Goal: Information Seeking & Learning: Learn about a topic

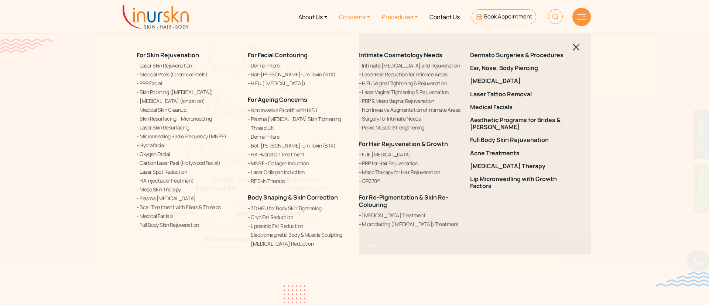
click at [364, 20] on link "Concerns" at bounding box center [354, 17] width 43 height 28
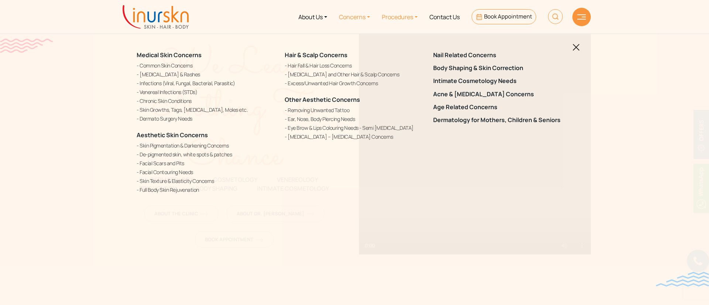
click at [397, 11] on link "Procedures" at bounding box center [400, 17] width 48 height 28
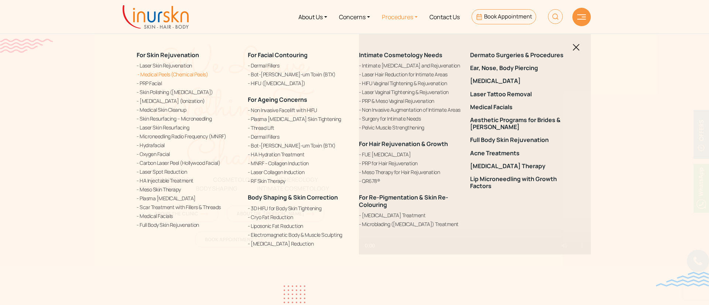
click at [197, 77] on link "Medical Peels (Chemical Peels)" at bounding box center [188, 75] width 102 height 8
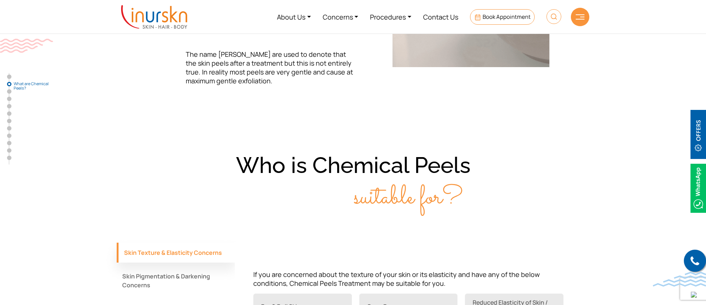
scroll to position [283, 0]
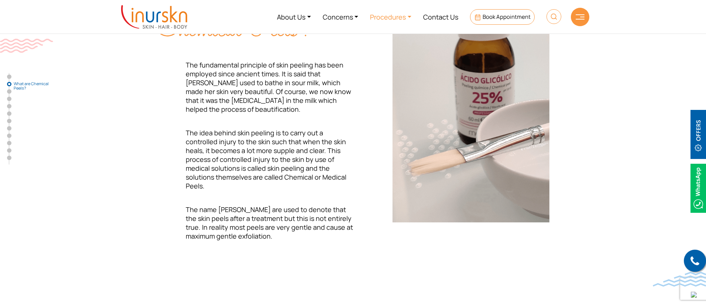
click at [374, 13] on link "Procedures" at bounding box center [390, 17] width 53 height 28
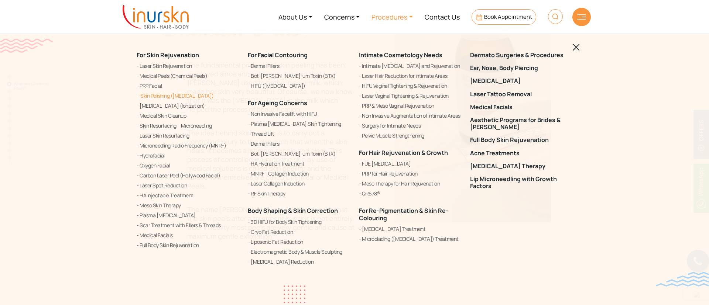
click at [154, 98] on link "Skin Polishing ([MEDICAL_DATA])" at bounding box center [188, 96] width 102 height 9
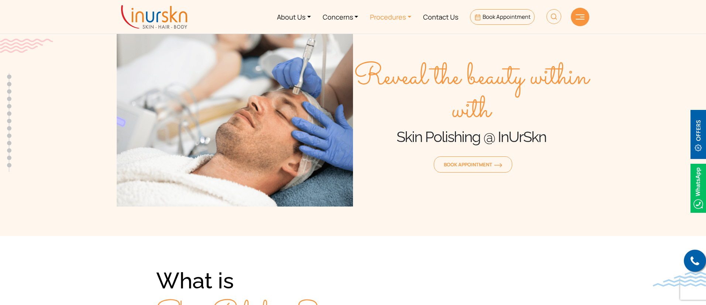
click at [386, 21] on link "Procedures" at bounding box center [390, 17] width 53 height 28
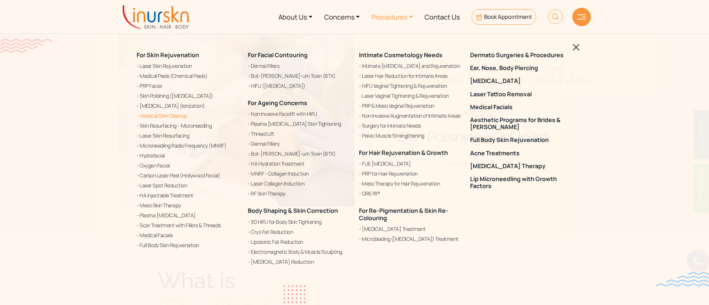
click at [184, 116] on link "Medical Skin Cleanup" at bounding box center [188, 116] width 102 height 9
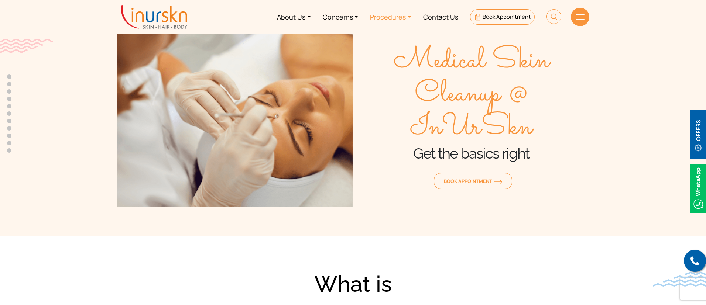
click at [382, 21] on link "Procedures" at bounding box center [390, 17] width 53 height 28
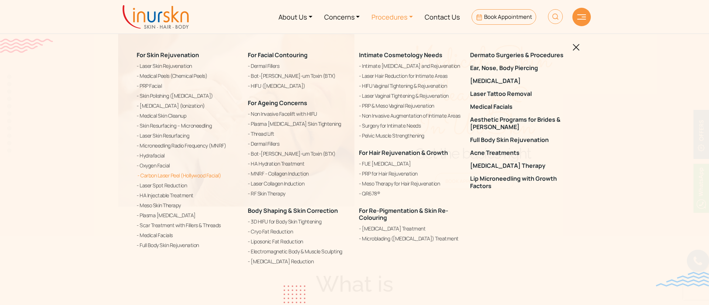
click at [170, 171] on link "Carbon Laser Peel (Hollywood Facial)" at bounding box center [188, 175] width 102 height 9
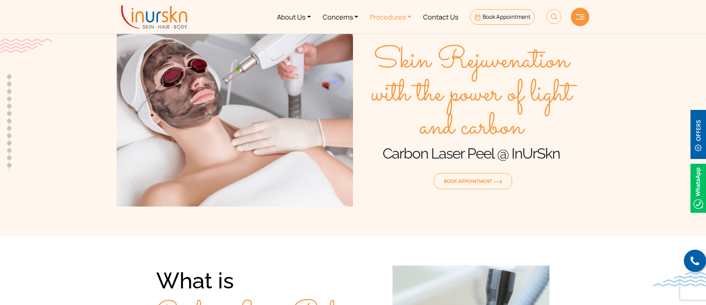
click at [396, 18] on link "Procedures" at bounding box center [390, 17] width 53 height 28
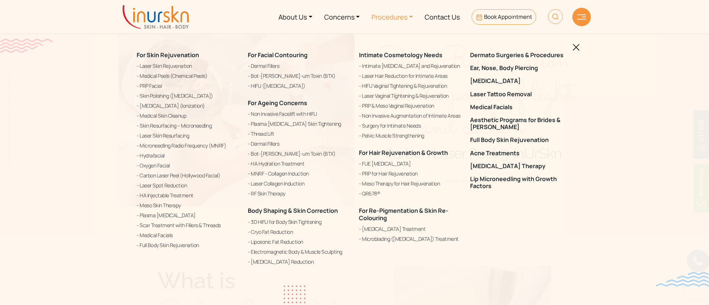
click at [555, 11] on img at bounding box center [555, 16] width 15 height 15
click at [539, 42] on input "text" at bounding box center [513, 43] width 121 height 13
type input "vampire"
click at [574, 37] on button "submit" at bounding box center [581, 43] width 14 height 13
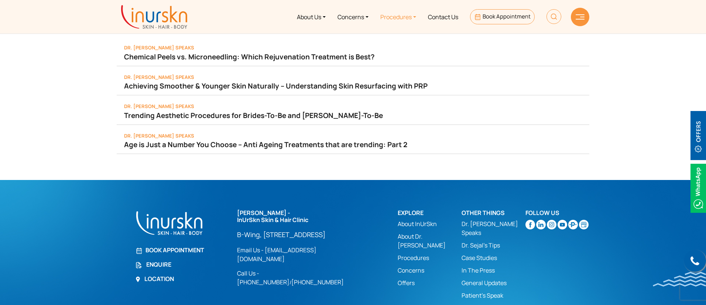
click at [399, 13] on link "Procedures" at bounding box center [398, 17] width 48 height 28
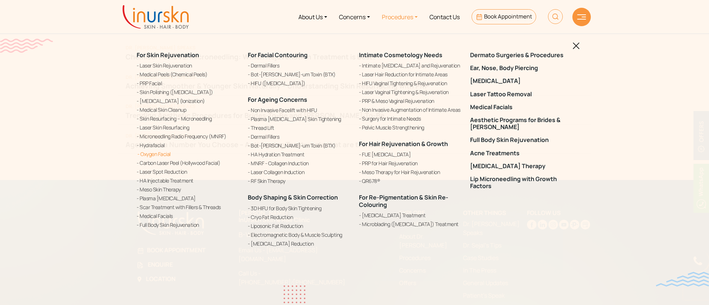
click at [161, 158] on ul "Laser Skin Rejuvenation Medical Peels (Chemical Peels) PRP Facial Skin Polishin…" at bounding box center [188, 145] width 102 height 167
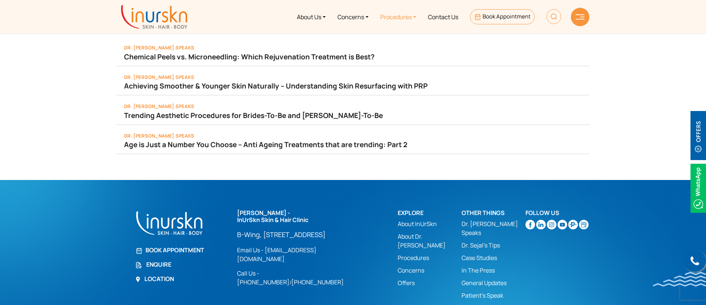
click at [388, 15] on link "Procedures" at bounding box center [398, 17] width 48 height 28
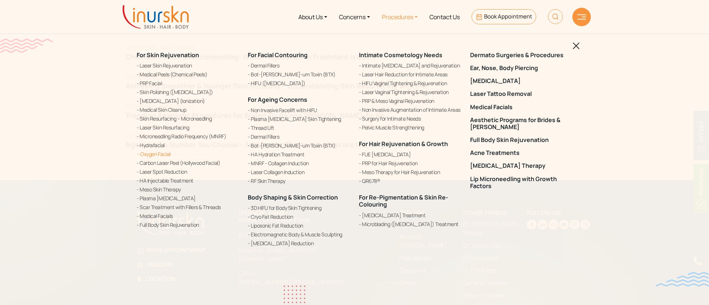
click at [161, 156] on link "Oxygen Facial" at bounding box center [188, 154] width 102 height 8
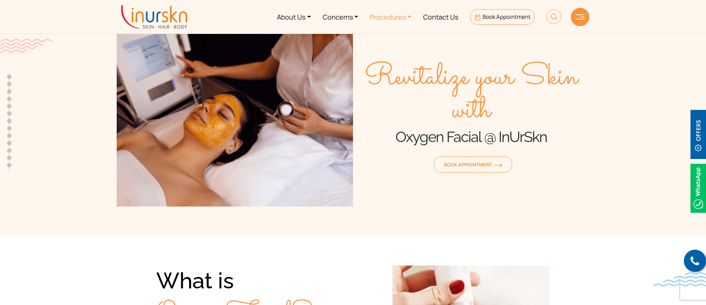
click at [381, 9] on link "Procedures" at bounding box center [390, 17] width 53 height 28
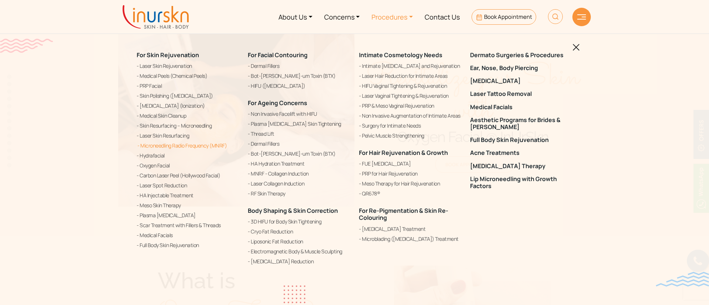
click at [174, 150] on ul "Laser Skin Rejuvenation Medical Peels (Chemical Peels) PRP Facial Skin Polishin…" at bounding box center [188, 156] width 102 height 188
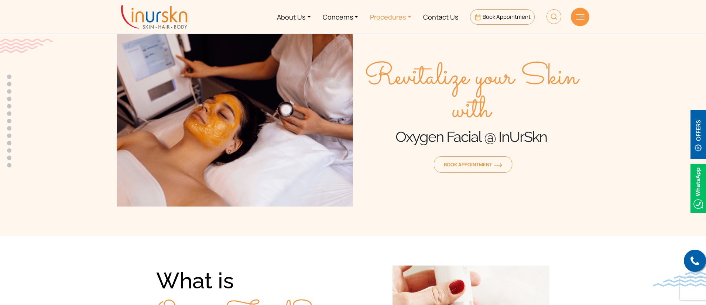
click at [377, 15] on link "Procedures" at bounding box center [390, 17] width 53 height 28
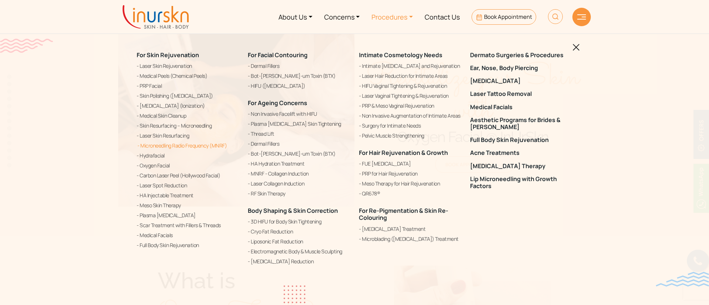
click at [184, 145] on link "Microneedling Radio Frequency (MNRF)" at bounding box center [188, 145] width 102 height 9
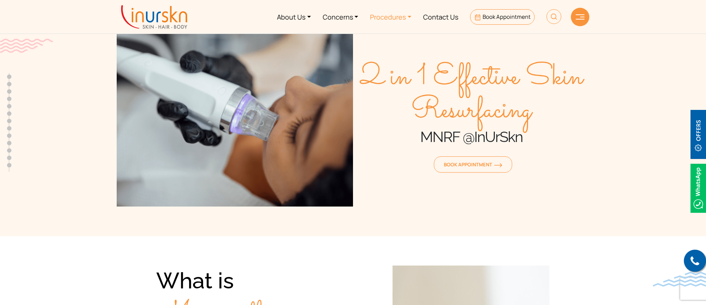
click at [390, 12] on link "Procedures" at bounding box center [390, 17] width 53 height 28
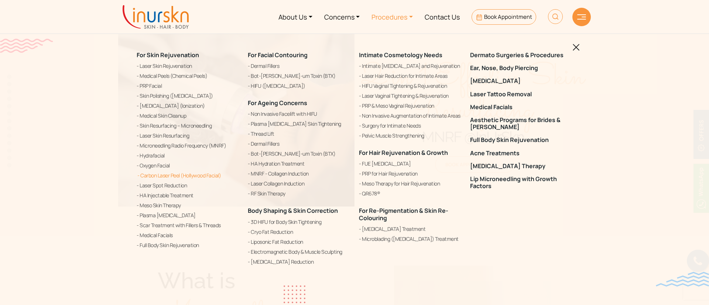
click at [200, 175] on link "Carbon Laser Peel (Hollywood Facial)" at bounding box center [188, 175] width 102 height 9
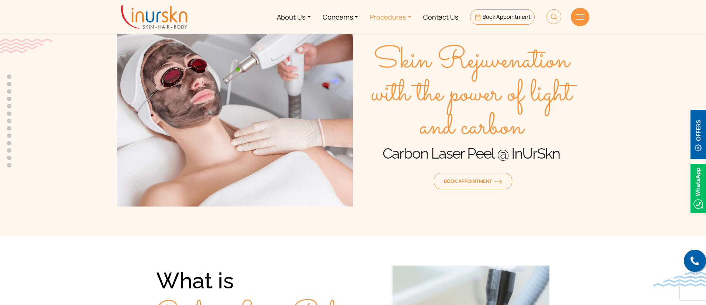
click at [378, 15] on link "Procedures" at bounding box center [390, 17] width 53 height 28
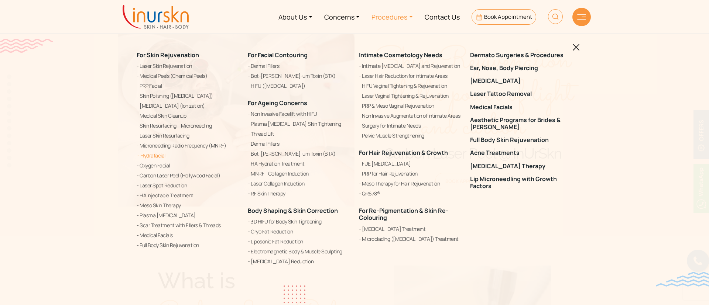
click at [157, 155] on link "Hydrafacial" at bounding box center [188, 155] width 102 height 9
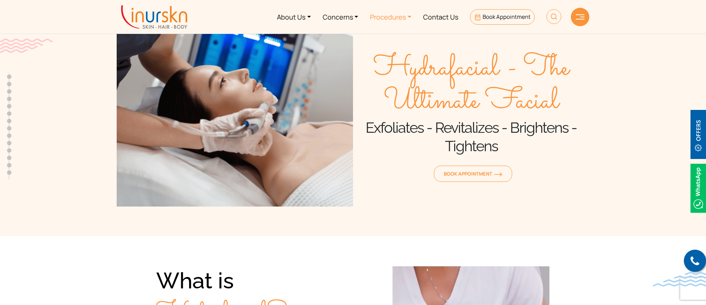
click at [396, 16] on link "Procedures" at bounding box center [390, 17] width 53 height 28
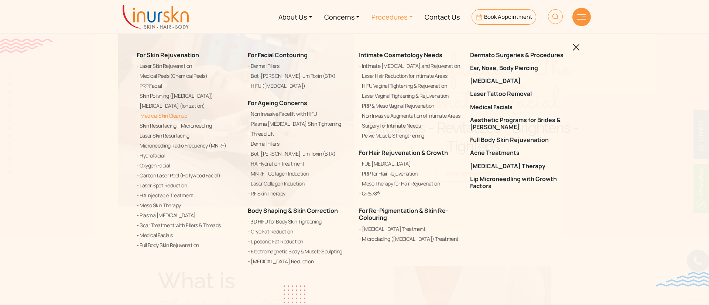
click at [181, 116] on link "Medical Skin Cleanup" at bounding box center [188, 116] width 102 height 9
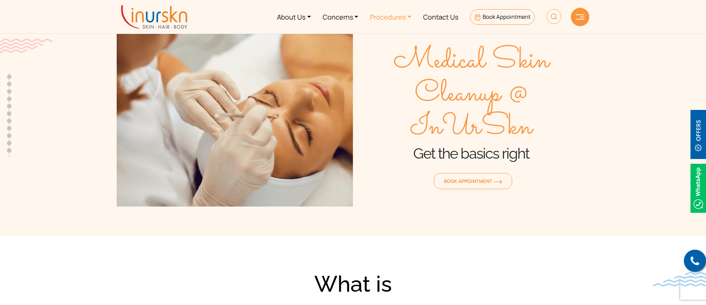
click at [397, 19] on link "Procedures" at bounding box center [390, 17] width 53 height 28
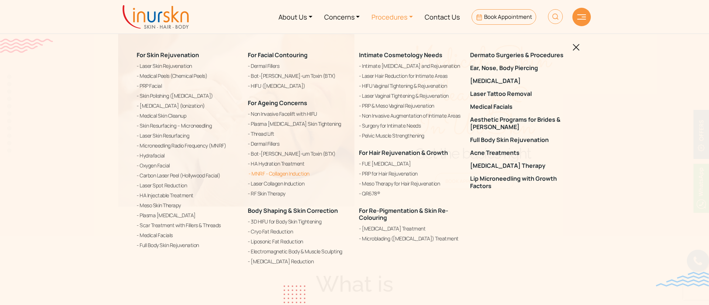
click at [275, 174] on link "MNRF - Collagen Induction" at bounding box center [299, 174] width 102 height 9
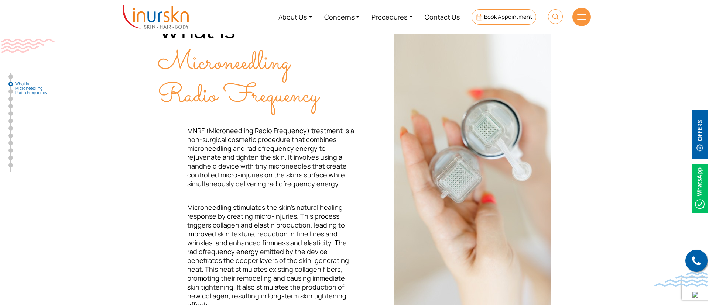
scroll to position [212, 0]
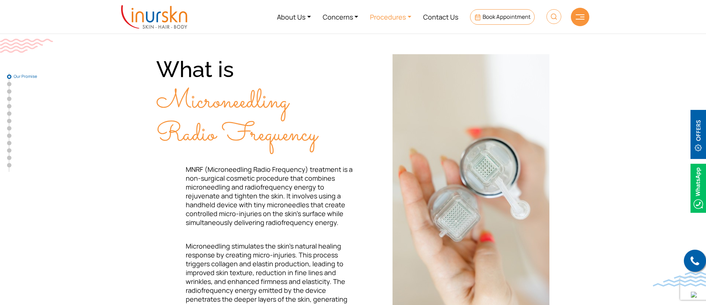
click at [396, 8] on link "Procedures" at bounding box center [390, 17] width 53 height 28
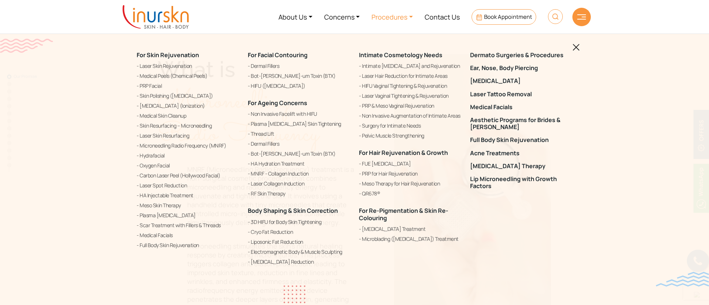
click at [551, 19] on img at bounding box center [555, 16] width 15 height 15
click at [540, 41] on input "text" at bounding box center [513, 43] width 121 height 13
paste input "microdermabrasion"
type input "microdermabrasion"
click at [578, 42] on img "submit" at bounding box center [581, 44] width 6 height 6
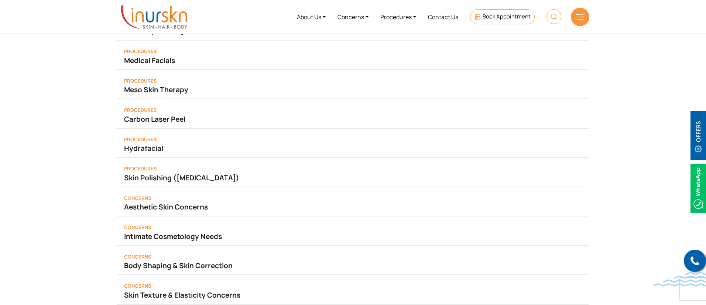
scroll to position [113, 0]
click at [200, 177] on span "[MEDICAL_DATA]" at bounding box center [206, 179] width 59 height 10
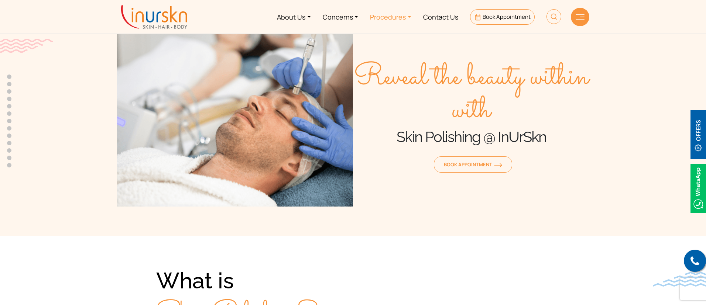
click at [404, 11] on link "Procedures" at bounding box center [390, 17] width 53 height 28
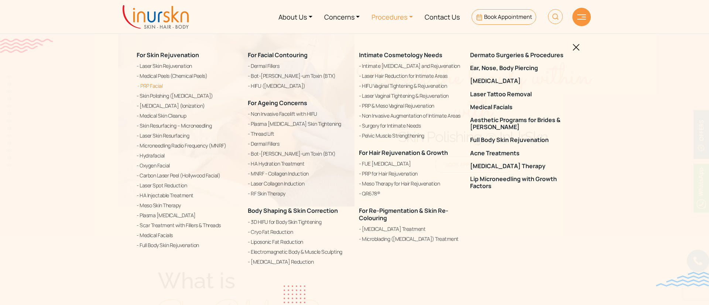
click at [162, 83] on link "PRP Facial" at bounding box center [188, 86] width 102 height 9
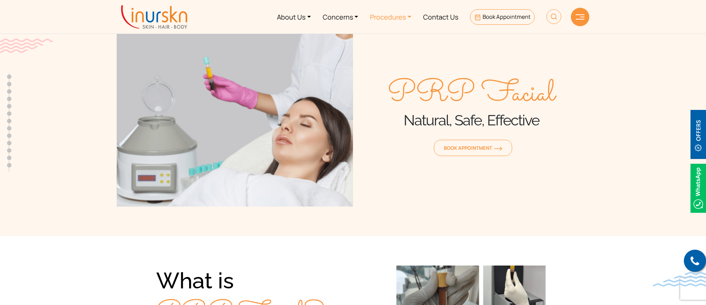
click at [410, 21] on link "Procedures" at bounding box center [390, 17] width 53 height 28
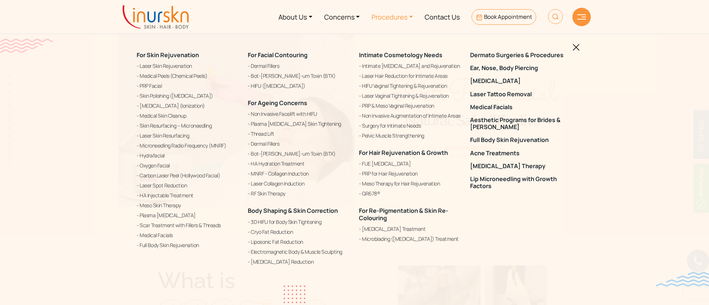
click at [548, 20] on ul "About Us Concerns Procedures Contact Us Book Appointment" at bounding box center [382, 17] width 374 height 28
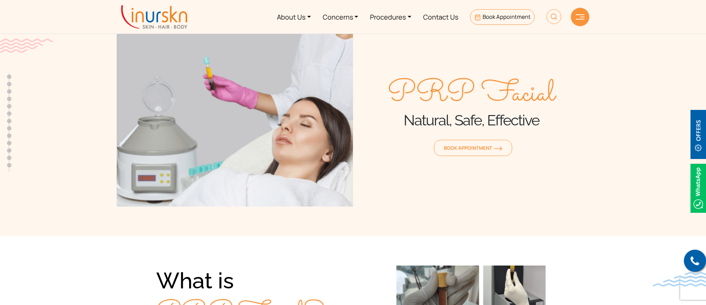
click at [550, 19] on img at bounding box center [554, 16] width 15 height 15
click at [519, 40] on input "text" at bounding box center [511, 43] width 121 height 13
paste input "microneedling"
type input "microneedling"
click at [572, 37] on button "submit" at bounding box center [579, 43] width 14 height 13
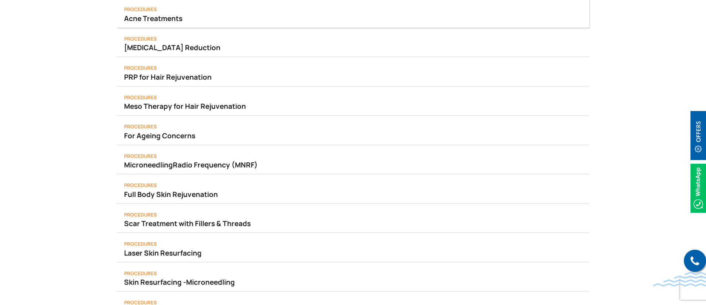
scroll to position [97, 0]
click at [198, 172] on div "Procedures Microneedling Radio Frequency (MNRF)" at bounding box center [353, 160] width 473 height 30
click at [204, 161] on link "Microneedling Radio Frequency (MNRF)" at bounding box center [353, 165] width 458 height 10
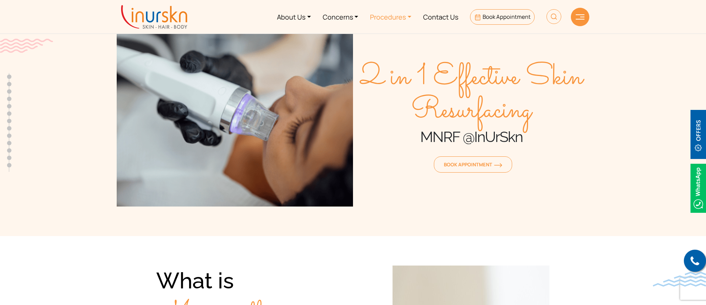
click at [408, 17] on link "Procedures" at bounding box center [390, 17] width 53 height 28
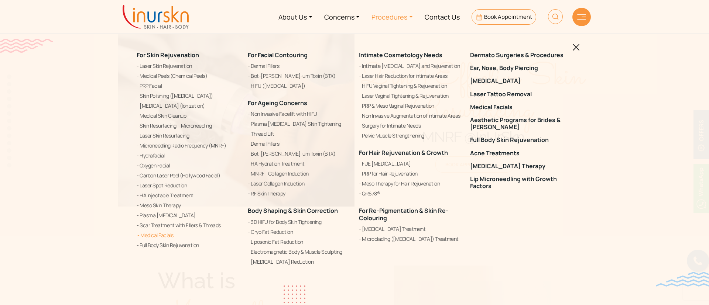
click at [164, 232] on link "Medical Facials" at bounding box center [188, 235] width 102 height 9
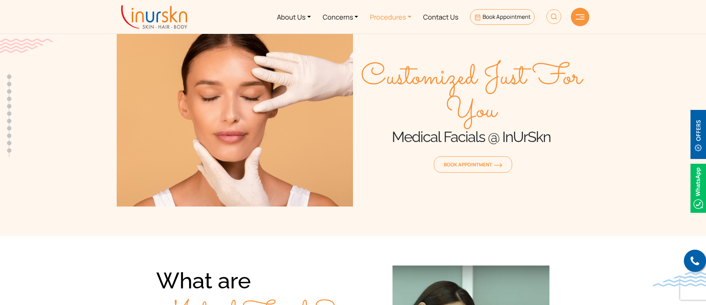
click at [405, 18] on link "Procedures" at bounding box center [390, 17] width 53 height 28
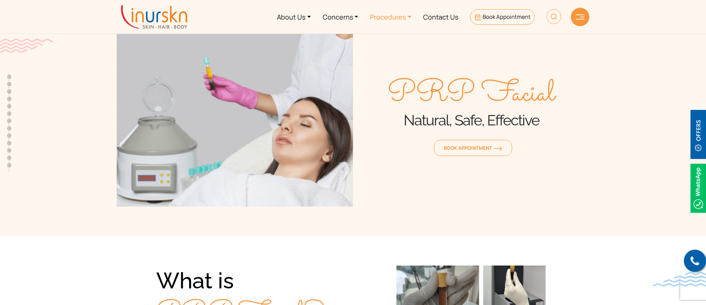
click at [387, 15] on link "Procedures" at bounding box center [390, 17] width 53 height 28
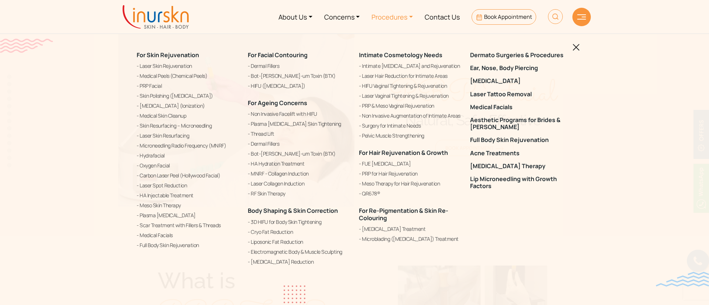
click at [554, 17] on img at bounding box center [555, 16] width 15 height 15
click at [541, 42] on input "text" at bounding box center [513, 43] width 121 height 13
type input "dermapen"
click at [574, 37] on button "submit" at bounding box center [581, 43] width 14 height 13
click at [581, 42] on img "submit" at bounding box center [581, 44] width 6 height 6
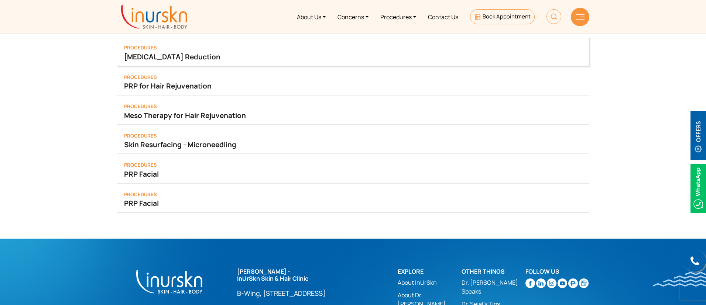
click at [160, 52] on link "[MEDICAL_DATA] Reduction" at bounding box center [353, 57] width 458 height 10
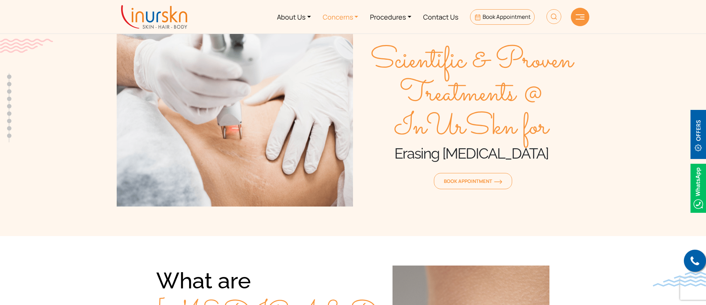
click at [354, 13] on link "Concerns" at bounding box center [341, 17] width 48 height 28
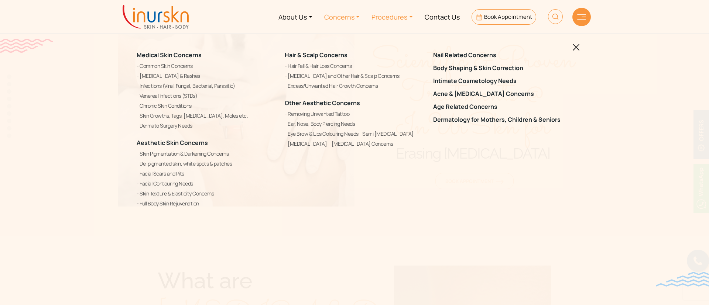
click at [382, 14] on link "Procedures" at bounding box center [392, 17] width 53 height 28
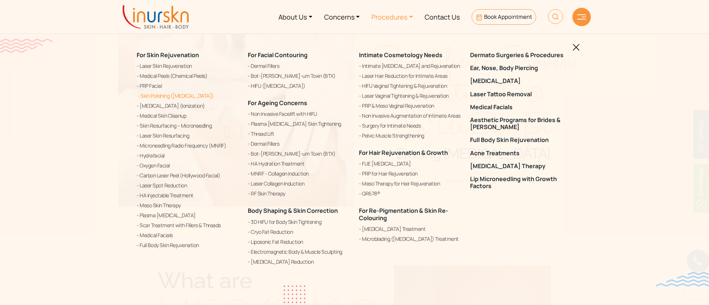
click at [169, 95] on link "Skin Polishing ([MEDICAL_DATA])" at bounding box center [188, 96] width 102 height 9
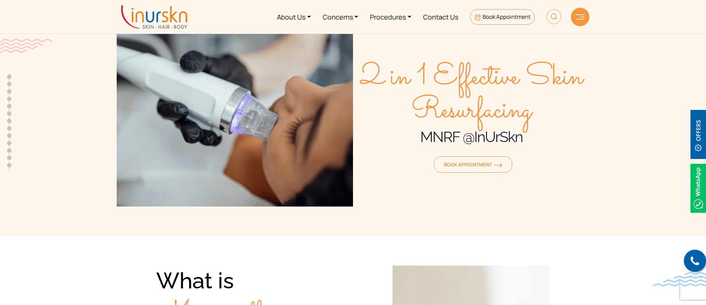
click at [557, 10] on img at bounding box center [554, 16] width 15 height 15
click at [556, 13] on img at bounding box center [554, 16] width 15 height 15
click at [538, 40] on input "text" at bounding box center [511, 43] width 121 height 13
paste input "[MEDICAL_DATA]"
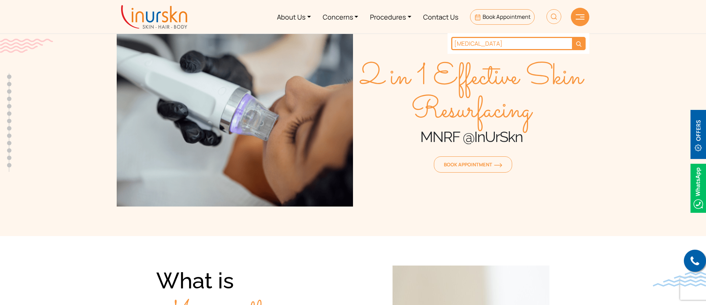
type input "[MEDICAL_DATA]"
click at [572, 37] on button "submit" at bounding box center [579, 43] width 14 height 13
click at [581, 44] on img "submit" at bounding box center [579, 44] width 6 height 6
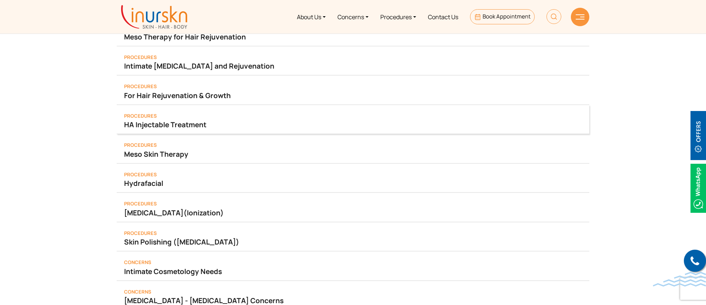
scroll to position [21, 0]
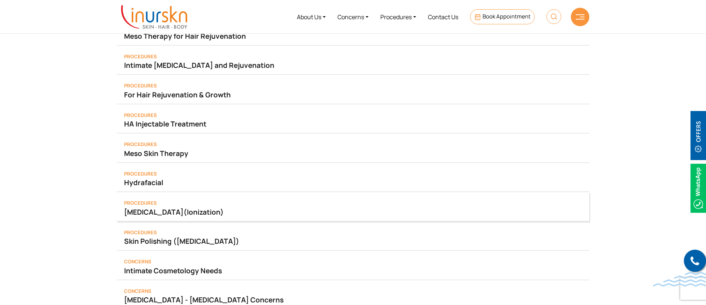
click at [203, 213] on link "Iontophoresis (Ionization)" at bounding box center [353, 212] width 458 height 10
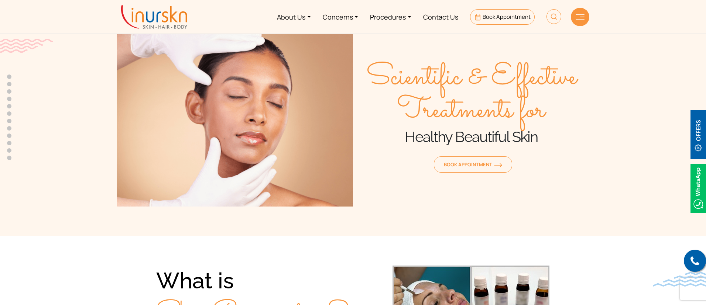
click at [549, 13] on img at bounding box center [554, 16] width 15 height 15
click at [541, 41] on input "text" at bounding box center [511, 43] width 121 height 13
type input "vampire"
click at [575, 44] on button "submit" at bounding box center [579, 43] width 13 height 13
click at [392, 19] on link "Procedures" at bounding box center [390, 17] width 53 height 28
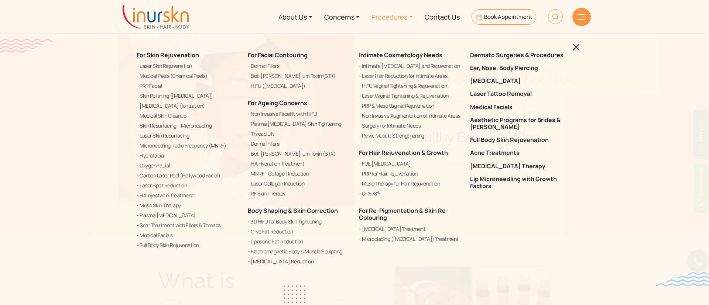
click at [579, 48] on img at bounding box center [576, 47] width 7 height 7
